Goal: Transaction & Acquisition: Purchase product/service

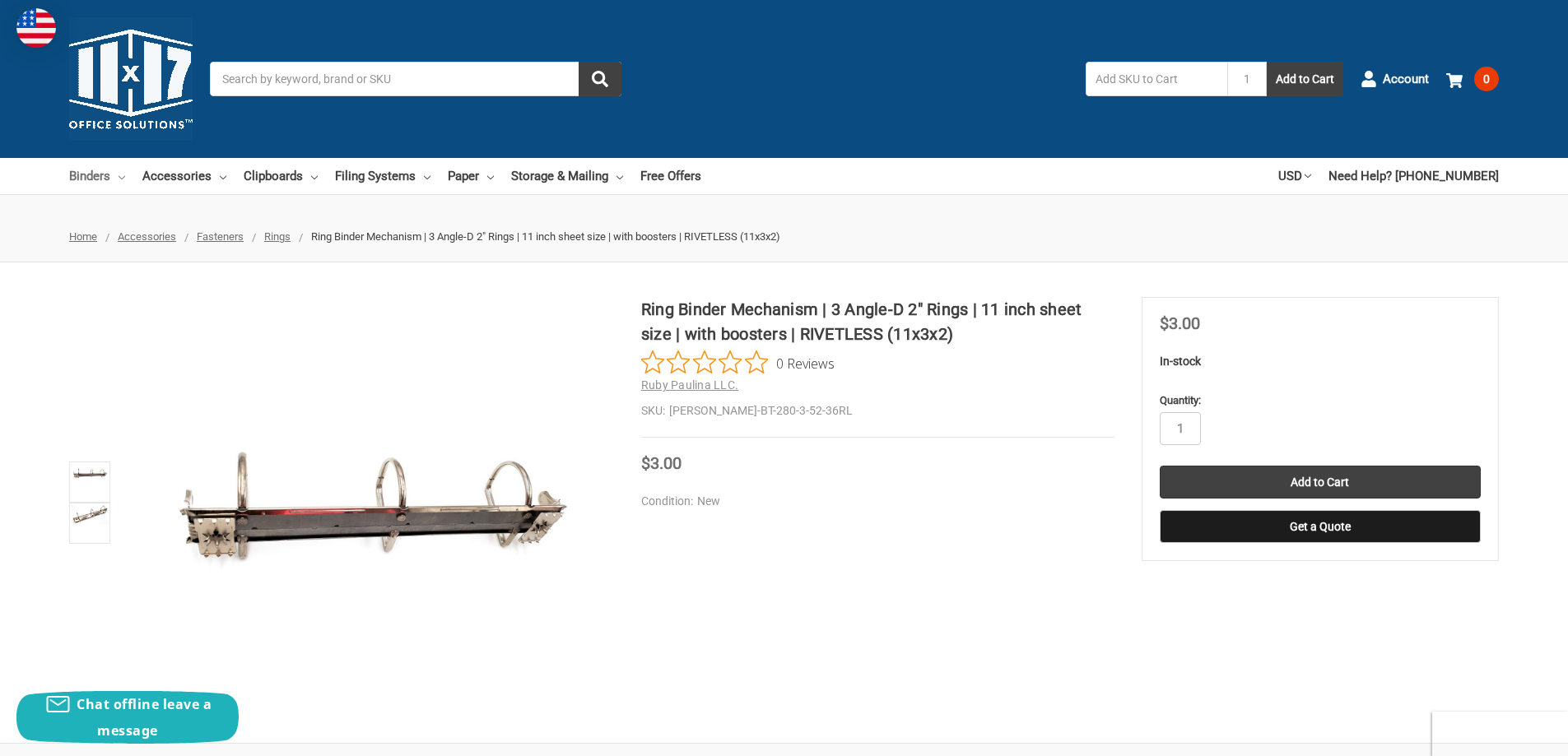
click at [120, 177] on use at bounding box center [122, 177] width 7 height 3
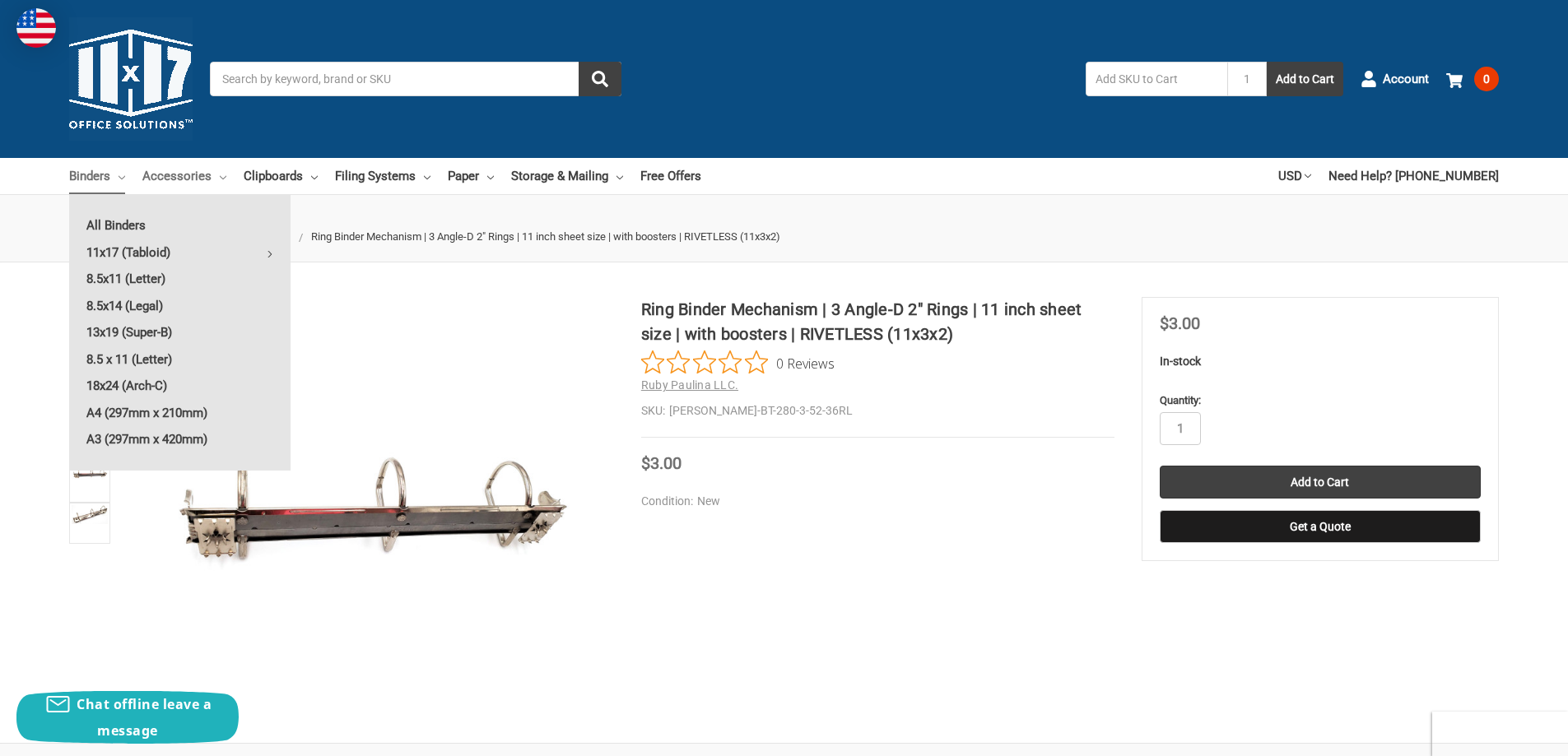
click at [181, 171] on link "Accessories" at bounding box center [184, 175] width 84 height 36
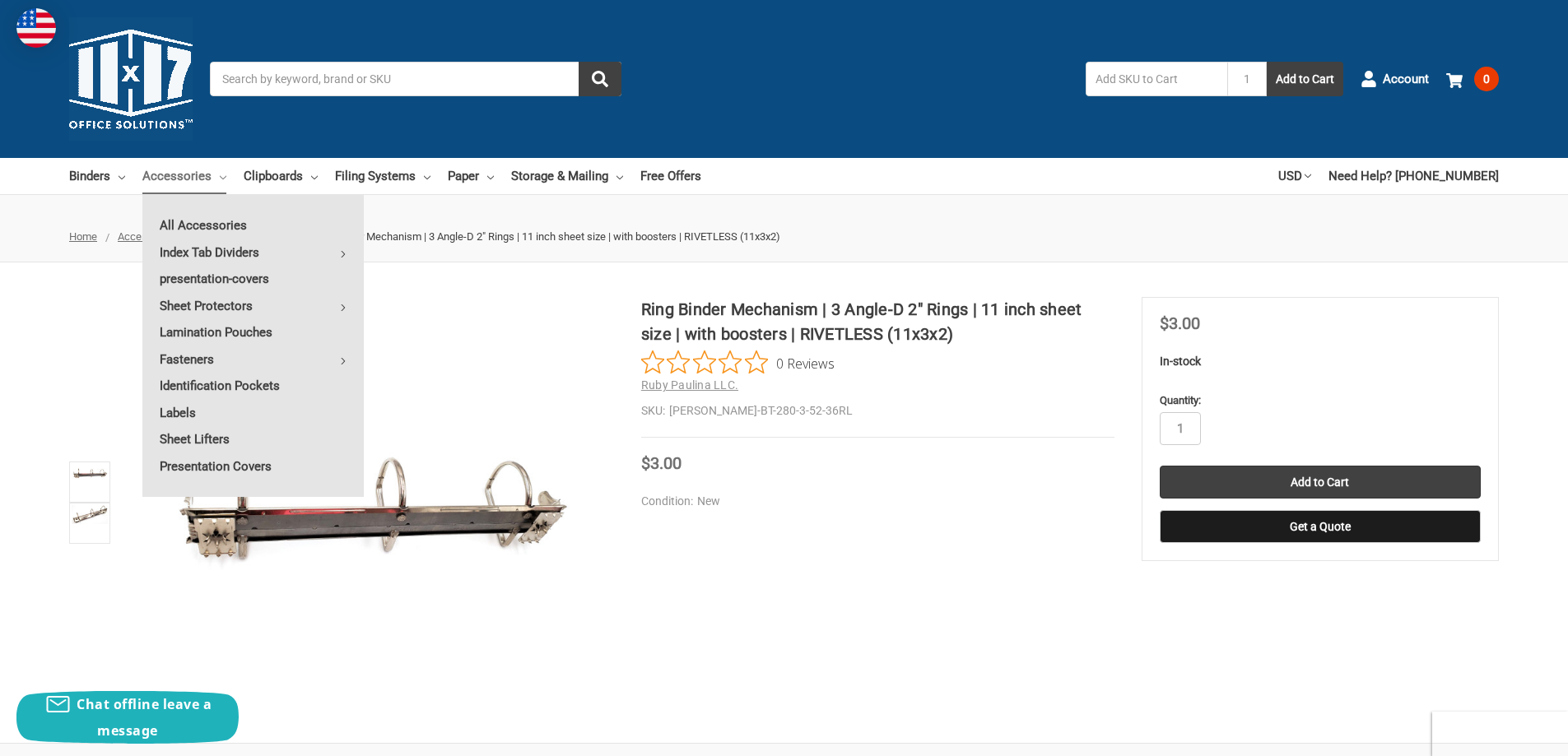
click at [842, 354] on div "0 Reviews" at bounding box center [878, 362] width 473 height 24
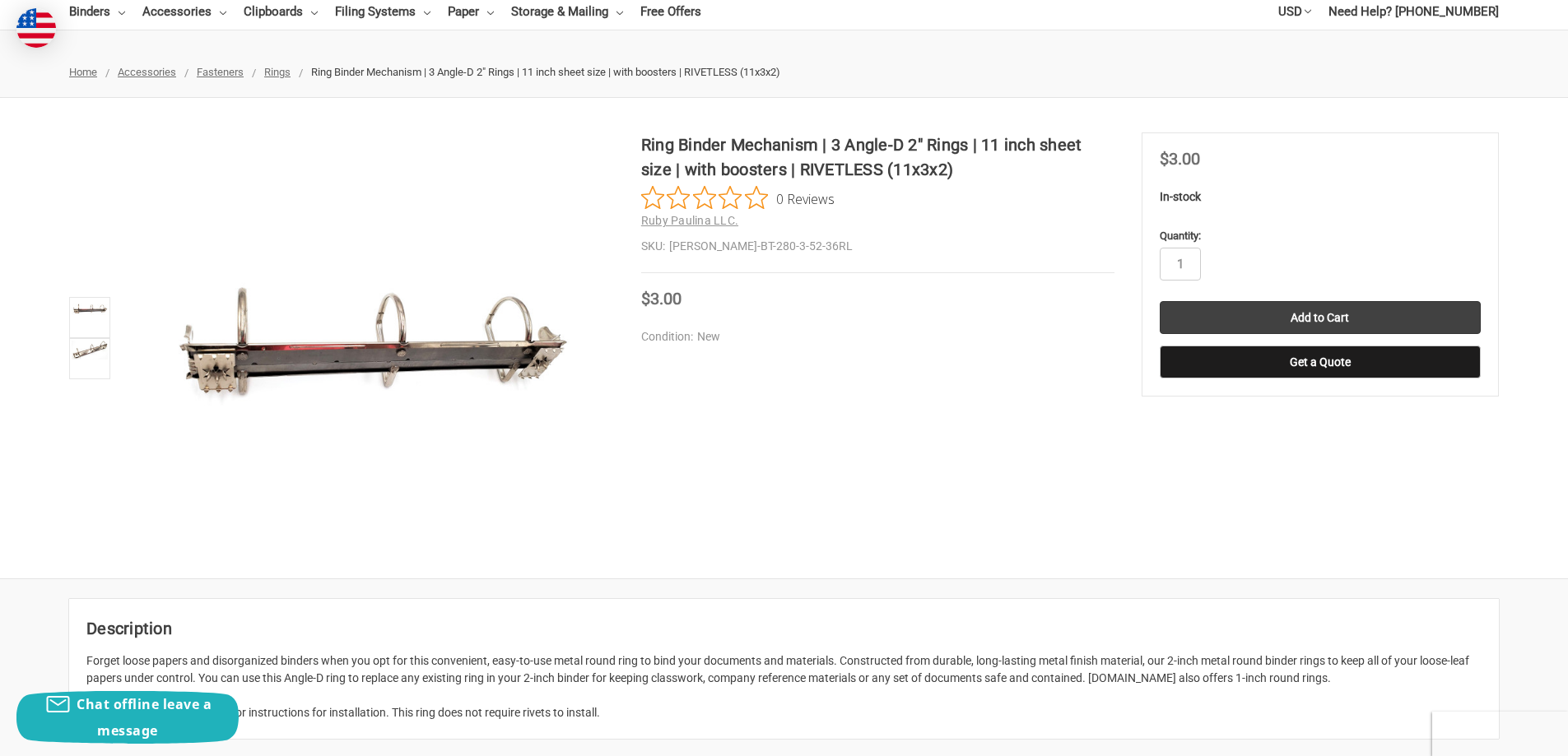
scroll to position [247, 0]
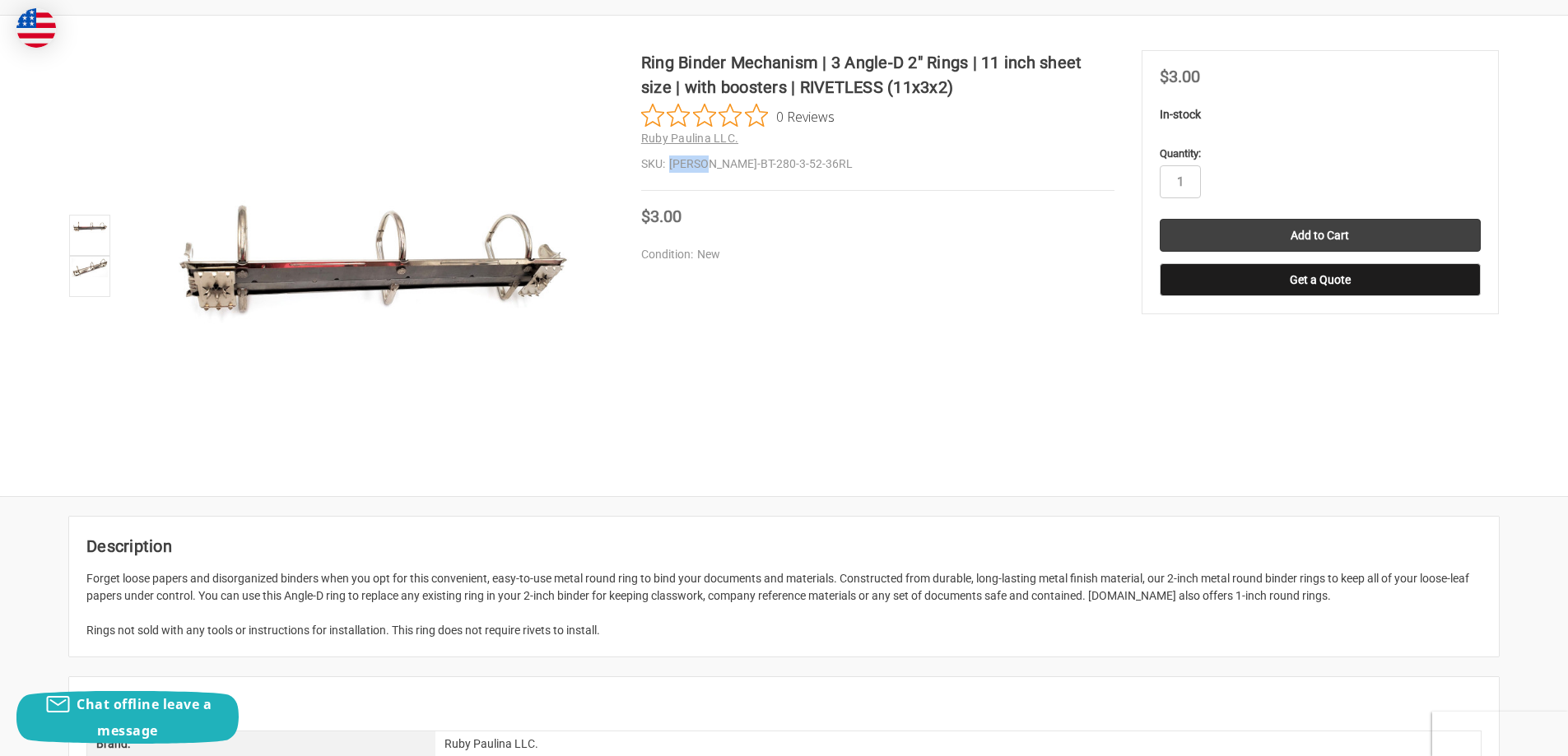
drag, startPoint x: 672, startPoint y: 165, endPoint x: 711, endPoint y: 162, distance: 39.1
click at [711, 162] on dd "[PERSON_NAME]-BT-280-3-52-36RL" at bounding box center [878, 164] width 473 height 18
copy dd "BENSON"
